Goal: Transaction & Acquisition: Purchase product/service

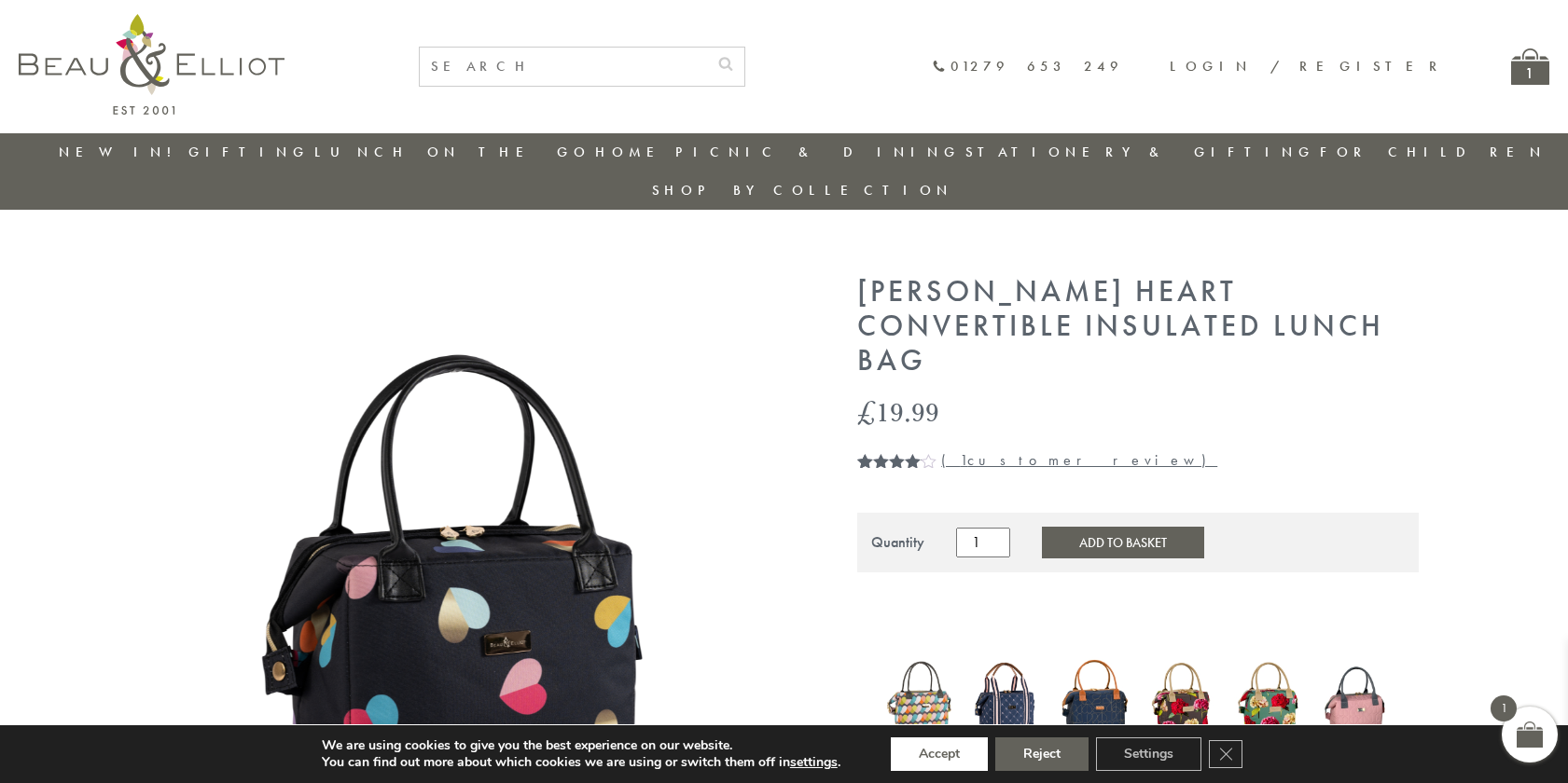
click at [940, 755] on button "Accept" at bounding box center [939, 754] width 97 height 34
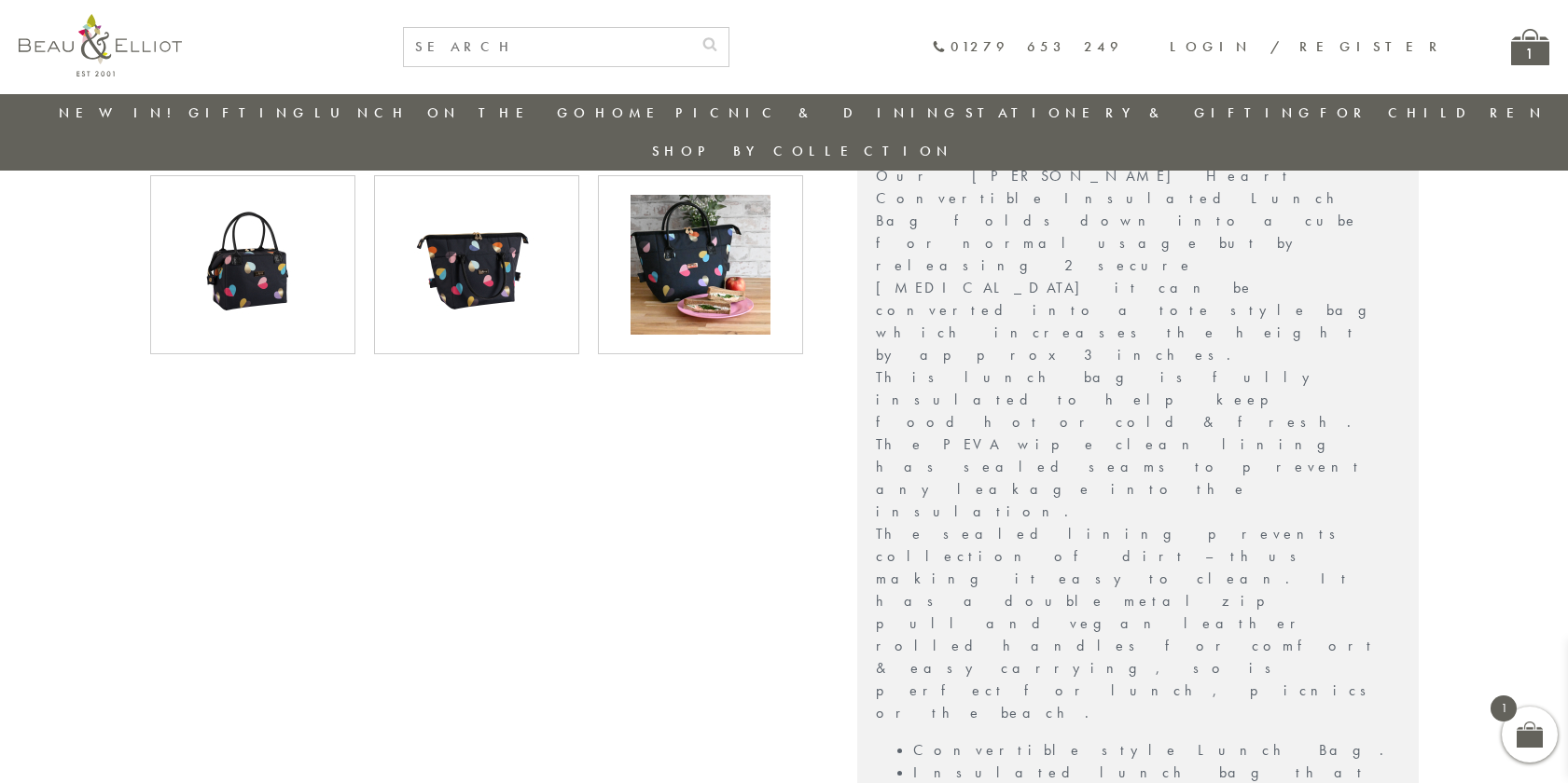
scroll to position [783, 0]
